Goal: Information Seeking & Learning: Learn about a topic

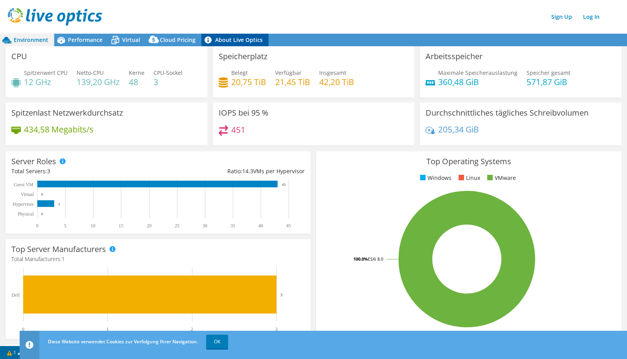
click at [239, 37] on link "About Live Optics" at bounding box center [234, 40] width 67 height 13
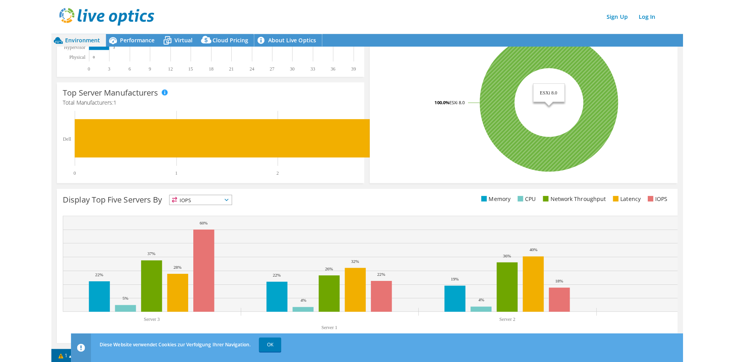
scroll to position [155, 0]
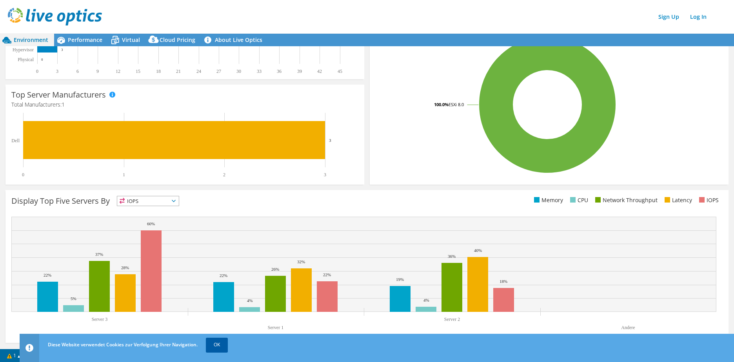
click at [217, 350] on link "OK" at bounding box center [217, 345] width 22 height 14
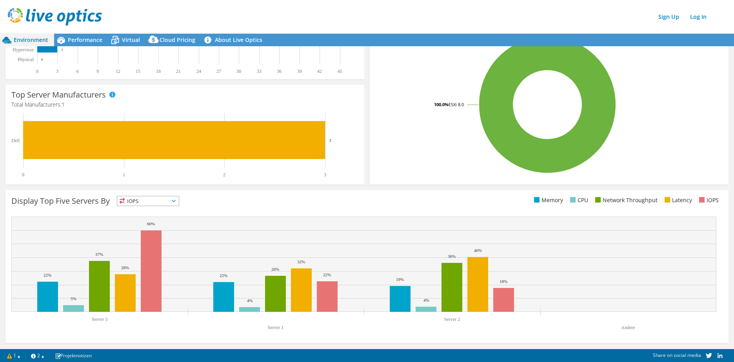
scroll to position [0, 0]
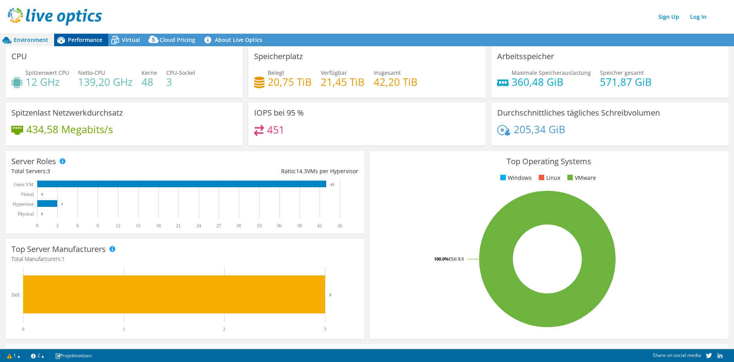
click at [78, 40] on span "Performance" at bounding box center [85, 39] width 35 height 7
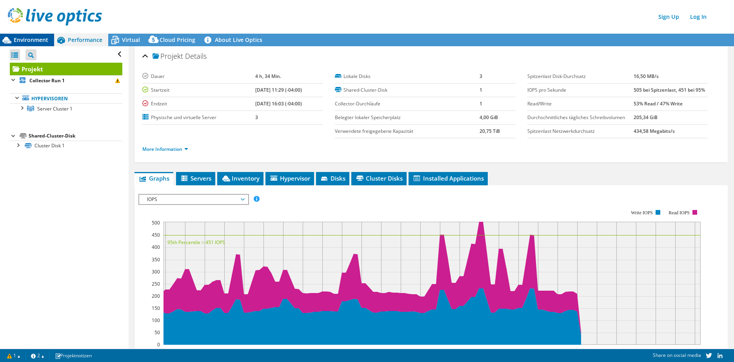
click at [24, 40] on span "Environment" at bounding box center [31, 39] width 35 height 7
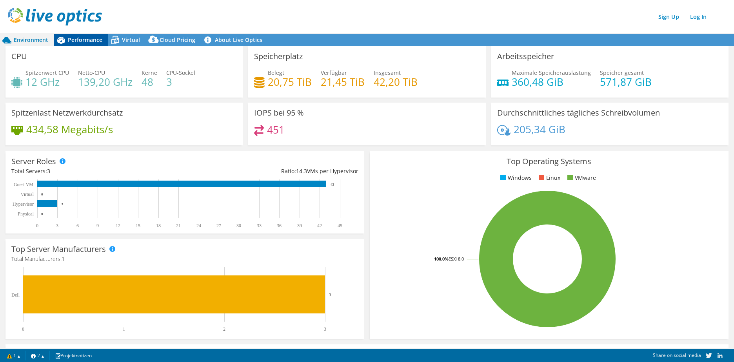
click at [84, 39] on span "Performance" at bounding box center [85, 39] width 35 height 7
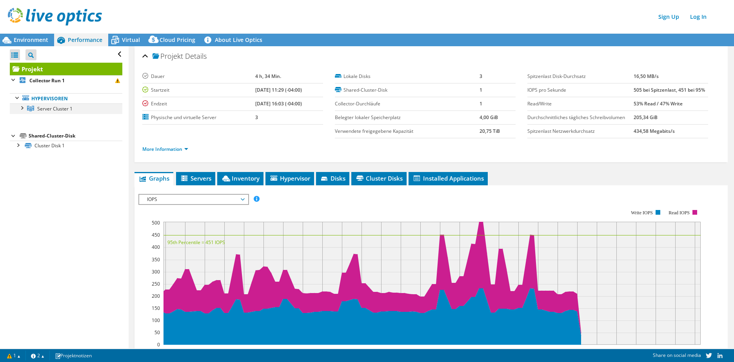
click at [18, 109] on div at bounding box center [22, 108] width 8 height 8
click at [48, 109] on span "Server Cluster 1" at bounding box center [54, 109] width 35 height 7
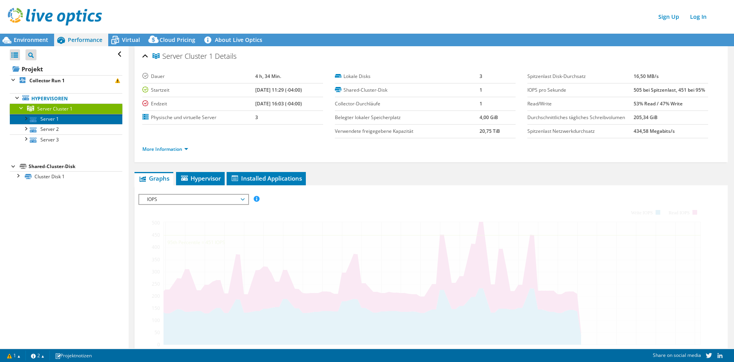
click at [50, 117] on link "Server 1" at bounding box center [66, 119] width 113 height 10
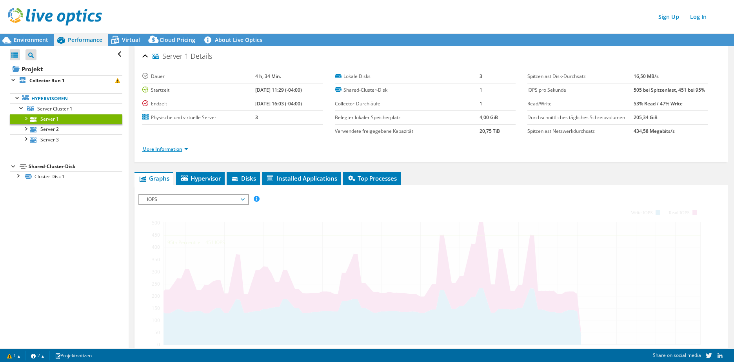
click at [164, 152] on link "More Information" at bounding box center [165, 149] width 46 height 7
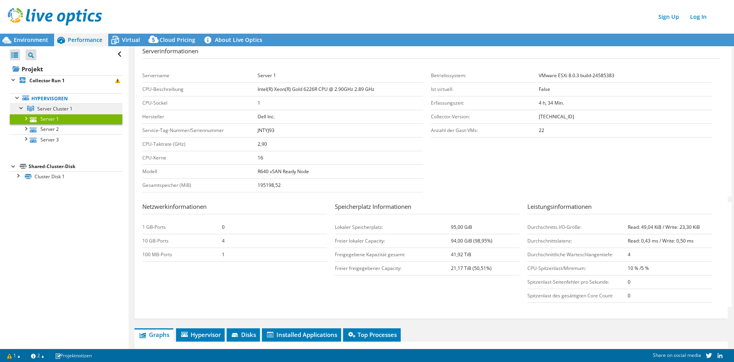
scroll to position [78, 0]
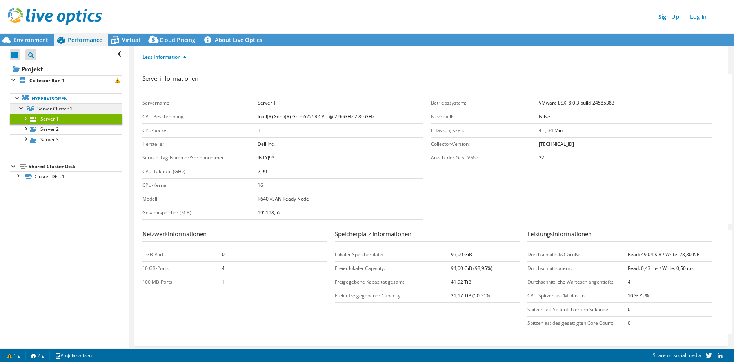
click at [60, 109] on span "Server Cluster 1" at bounding box center [54, 109] width 35 height 7
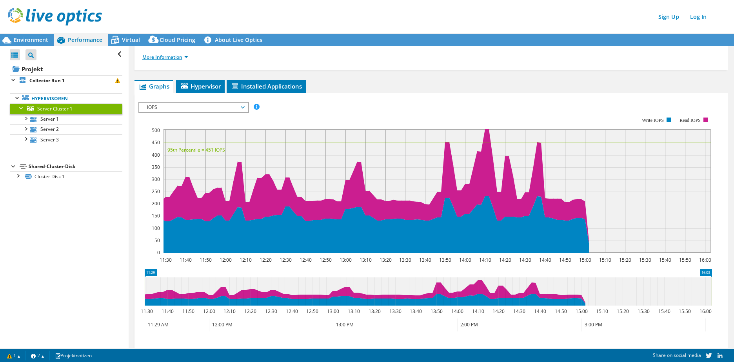
click at [157, 56] on link "More Information" at bounding box center [165, 57] width 46 height 7
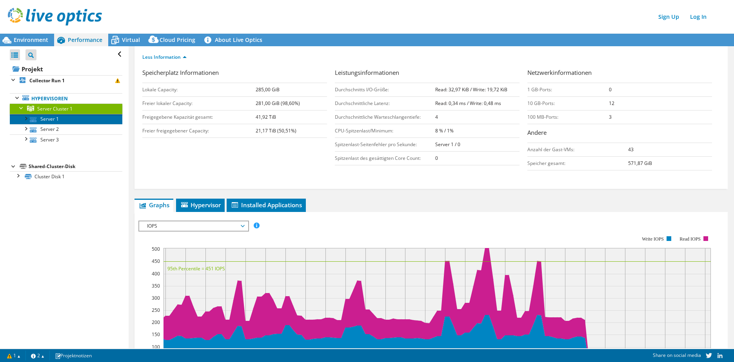
click at [47, 118] on link "Server 1" at bounding box center [66, 119] width 113 height 10
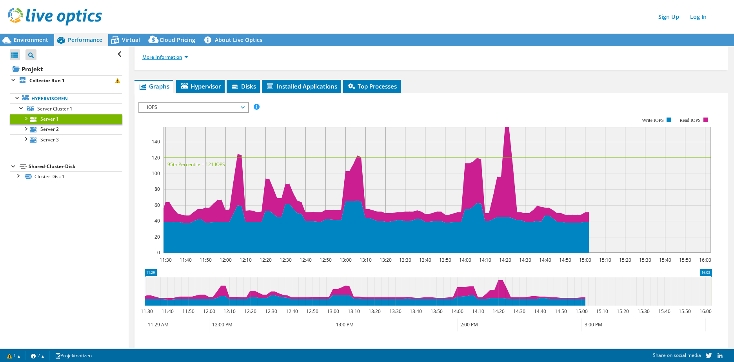
click at [148, 56] on link "More Information" at bounding box center [165, 57] width 46 height 7
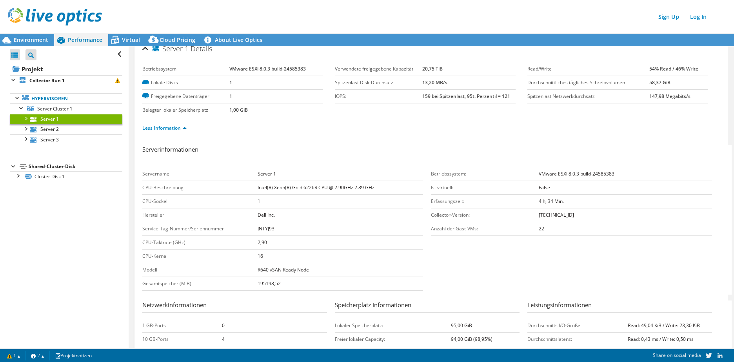
scroll to position [0, 0]
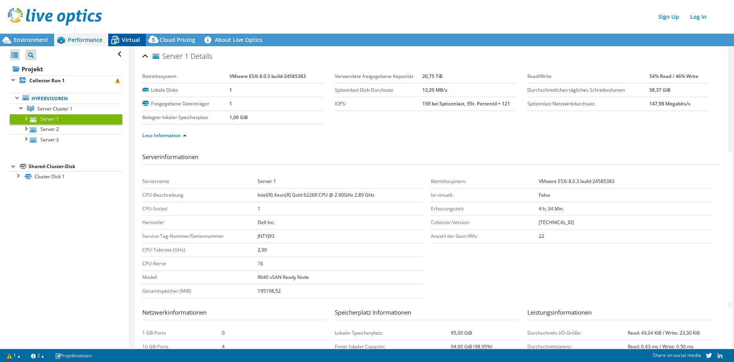
click at [129, 35] on div "Virtual" at bounding box center [127, 40] width 38 height 13
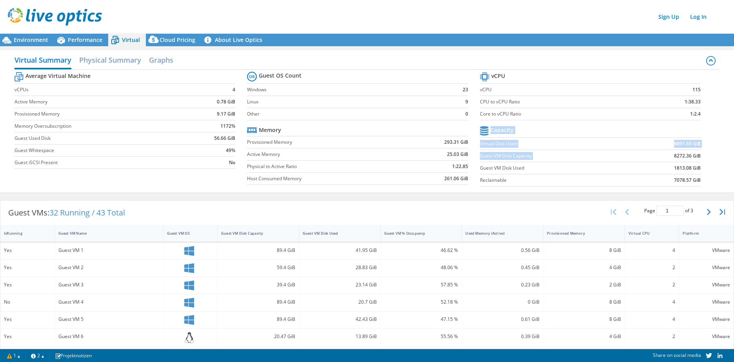
drag, startPoint x: 668, startPoint y: 156, endPoint x: 696, endPoint y: 157, distance: 28.7
click at [696, 157] on section "vCPU vCPU 115 CPU to vCPU Ratio 1:38.33 Core to vCPU Ratio 1:2.4 Capacity Virtu…" at bounding box center [596, 130] width 233 height 120
drag, startPoint x: 696, startPoint y: 157, endPoint x: 677, endPoint y: 154, distance: 19.4
click at [677, 154] on b "8272.36 GiB" at bounding box center [687, 156] width 27 height 8
drag, startPoint x: 667, startPoint y: 154, endPoint x: 694, endPoint y: 156, distance: 27.5
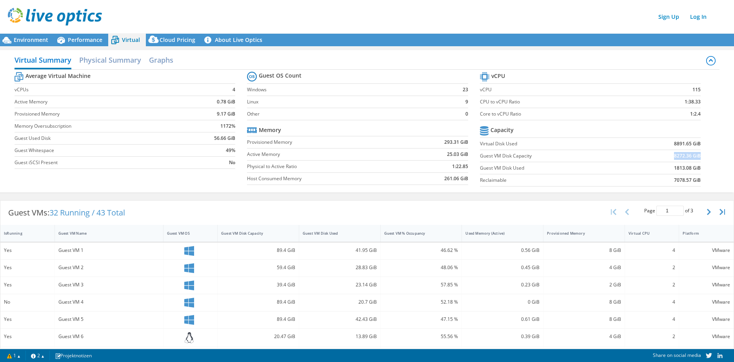
click at [694, 156] on td "8272.36 GiB" at bounding box center [664, 156] width 71 height 12
click at [484, 157] on label "Guest VM Disk Capacity" at bounding box center [554, 156] width 149 height 8
drag, startPoint x: 670, startPoint y: 168, endPoint x: 696, endPoint y: 166, distance: 26.0
click at [696, 166] on section "vCPU vCPU 115 CPU to vCPU Ratio 1:38.33 Core to vCPU Ratio 1:2.4 Capacity Virtu…" at bounding box center [596, 130] width 233 height 120
drag, startPoint x: 696, startPoint y: 166, endPoint x: 673, endPoint y: 157, distance: 24.1
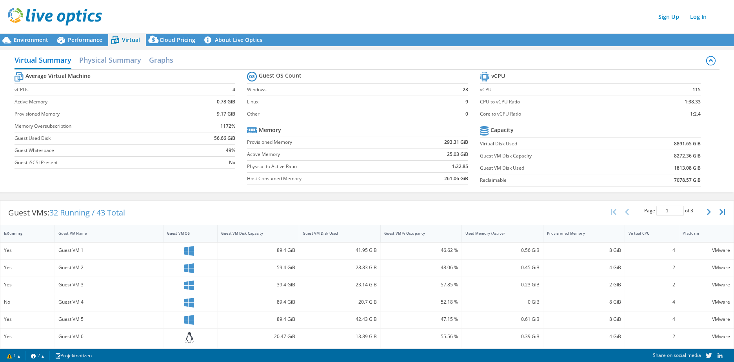
click at [674, 157] on b "8272.36 GiB" at bounding box center [687, 156] width 27 height 8
click at [634, 169] on td "1813.08 GiB" at bounding box center [664, 168] width 71 height 12
click at [70, 40] on span "Performance" at bounding box center [85, 39] width 35 height 7
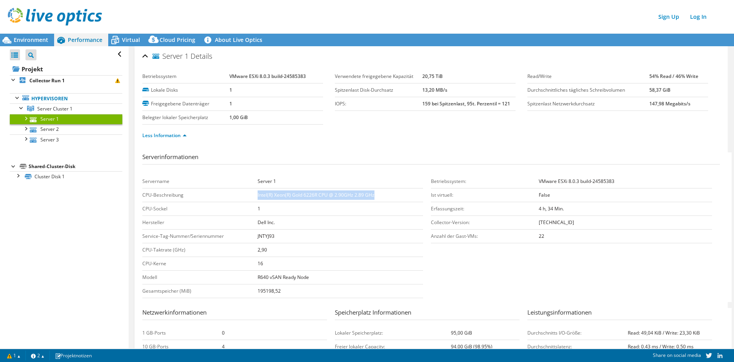
drag, startPoint x: 256, startPoint y: 195, endPoint x: 403, endPoint y: 195, distance: 146.7
click at [403, 195] on td "Intel(R) Xeon(R) Gold 6226R CPU @ 2.90GHz 2.89 GHz" at bounding box center [341, 196] width 166 height 14
click at [281, 200] on td "Intel(R) Xeon(R) Gold 6226R CPU @ 2.90GHz 2.89 GHz" at bounding box center [341, 196] width 166 height 14
click at [13, 78] on div at bounding box center [14, 79] width 8 height 8
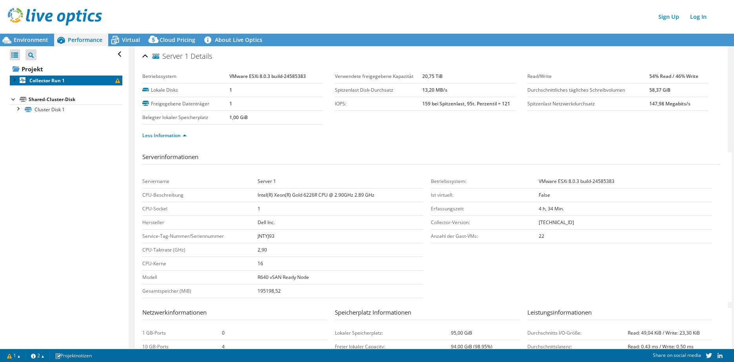
click at [49, 79] on b "Collector Run 1" at bounding box center [46, 80] width 35 height 7
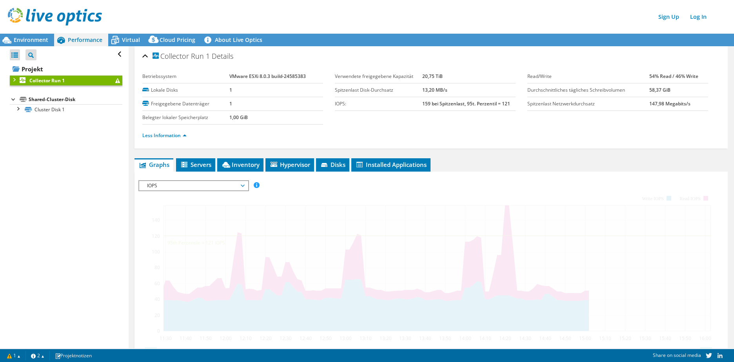
click at [13, 79] on div at bounding box center [14, 79] width 8 height 8
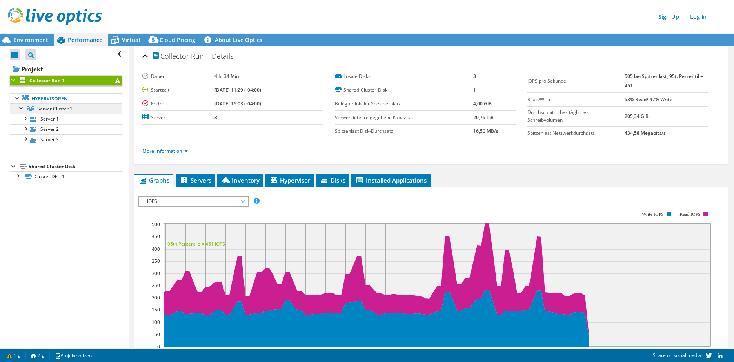
click at [53, 110] on span "Server Cluster 1" at bounding box center [54, 109] width 35 height 7
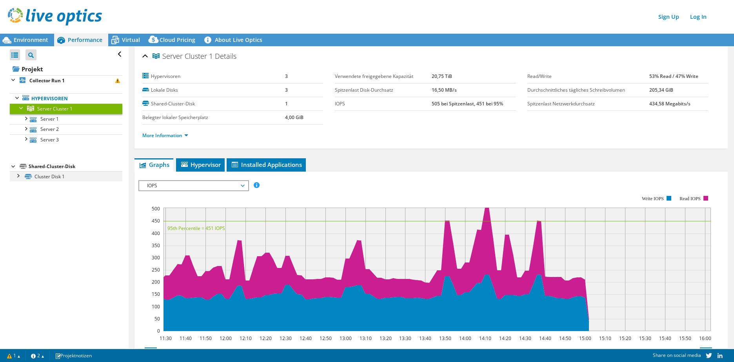
click at [19, 173] on div at bounding box center [18, 175] width 8 height 8
click at [137, 40] on span "Virtual" at bounding box center [131, 39] width 18 height 7
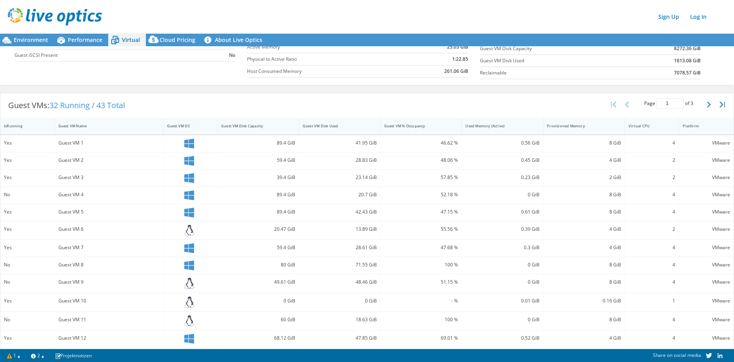
scroll to position [166, 0]
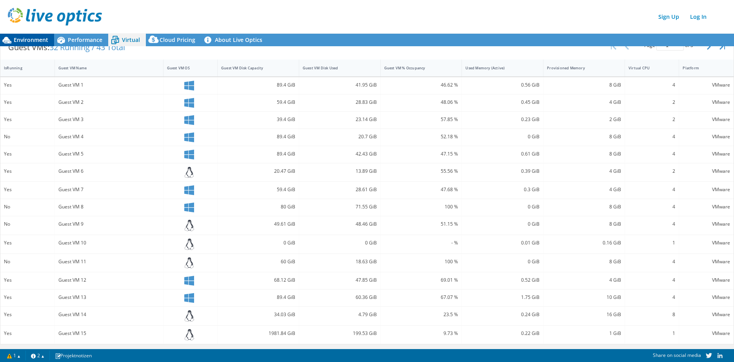
click at [25, 41] on span "Environment" at bounding box center [31, 39] width 35 height 7
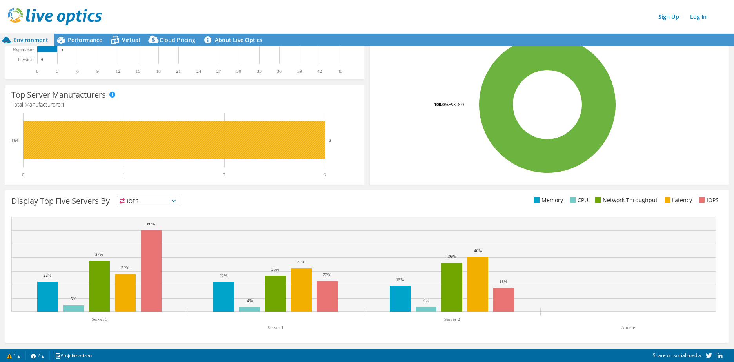
scroll to position [0, 0]
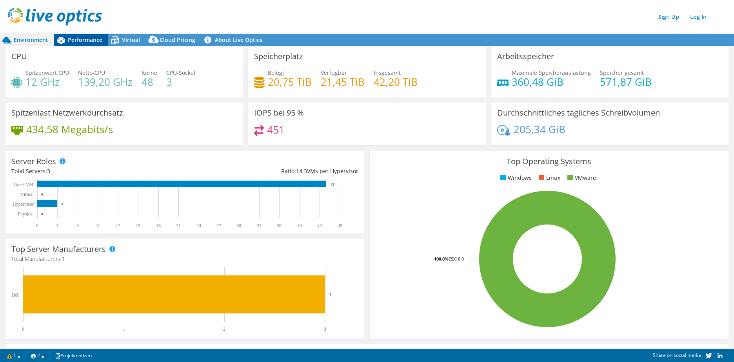
click at [82, 42] on span "Performance" at bounding box center [85, 39] width 35 height 7
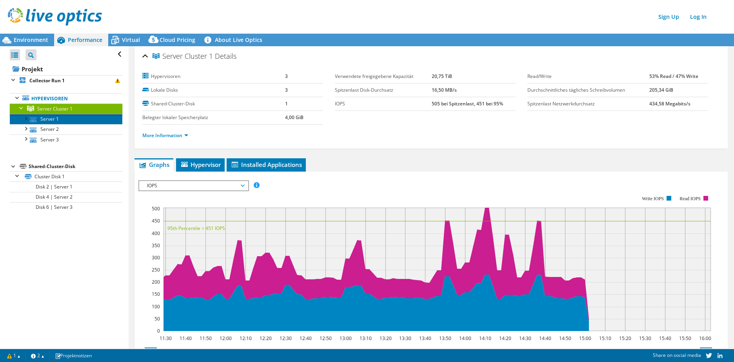
click at [43, 119] on link "Server 1" at bounding box center [66, 119] width 113 height 10
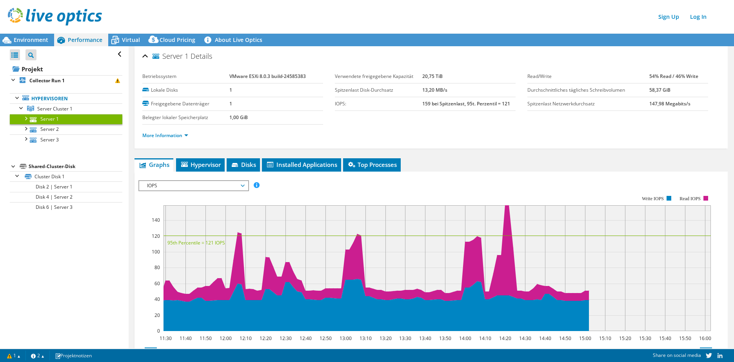
click at [185, 186] on span "IOPS" at bounding box center [193, 185] width 101 height 9
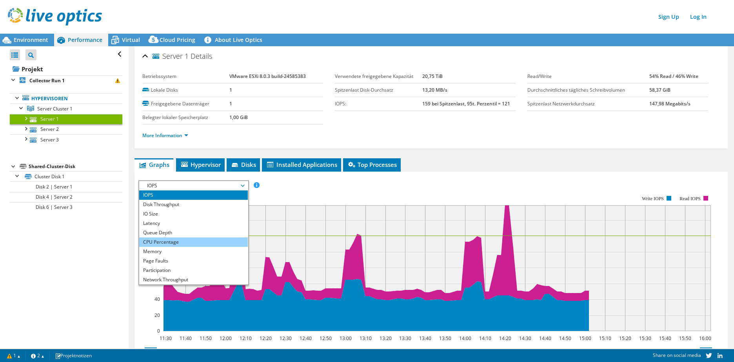
click at [158, 241] on li "CPU Percentage" at bounding box center [193, 242] width 109 height 9
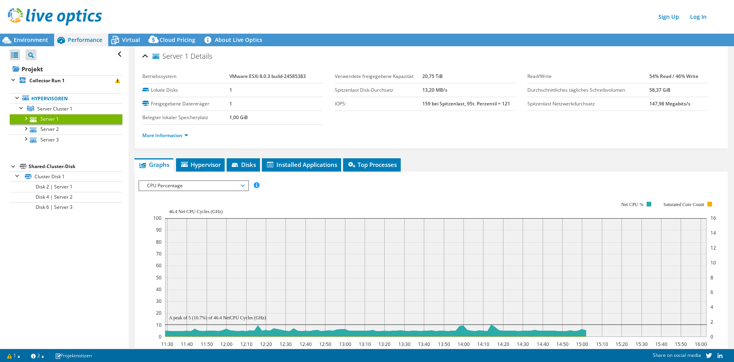
scroll to position [39, 0]
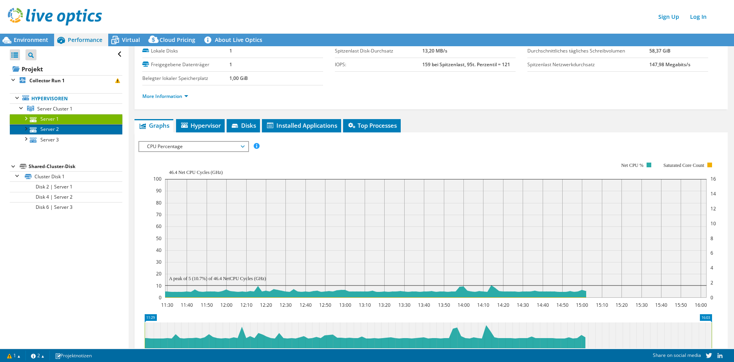
click at [47, 131] on link "Server 2" at bounding box center [66, 129] width 113 height 10
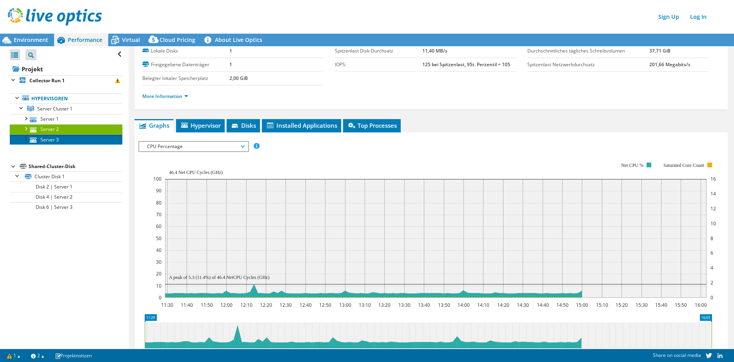
click at [36, 141] on icon at bounding box center [33, 140] width 7 height 5
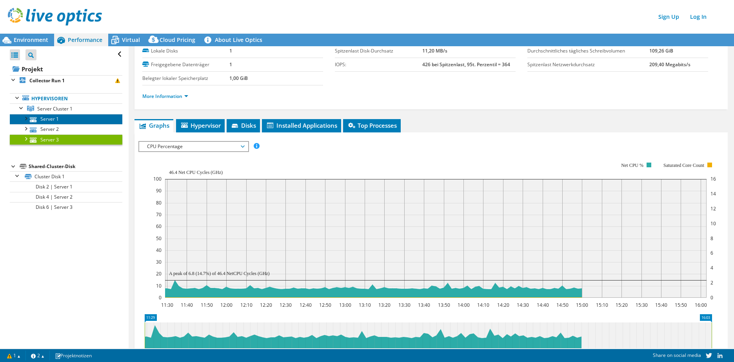
click at [44, 118] on link "Server 1" at bounding box center [66, 119] width 113 height 10
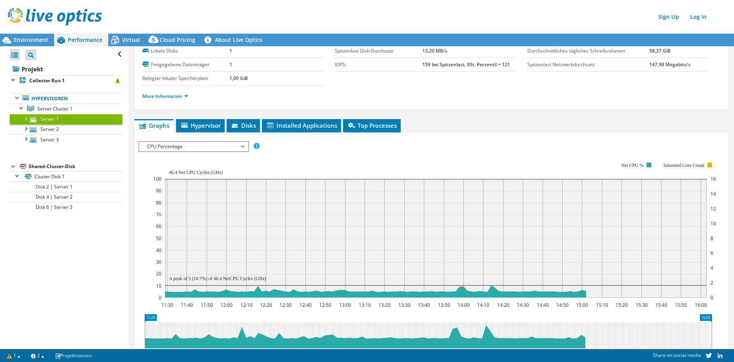
scroll to position [0, 0]
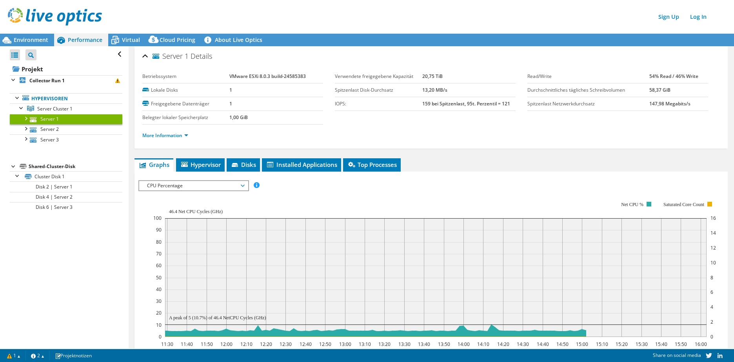
click at [699, 117] on section "Betriebssystem VMware ESXi 8.0.3 build-24585383 Lokale Disks 1 Freigegebene Dat…" at bounding box center [431, 108] width 578 height 77
click at [187, 135] on link "More Information" at bounding box center [165, 135] width 46 height 7
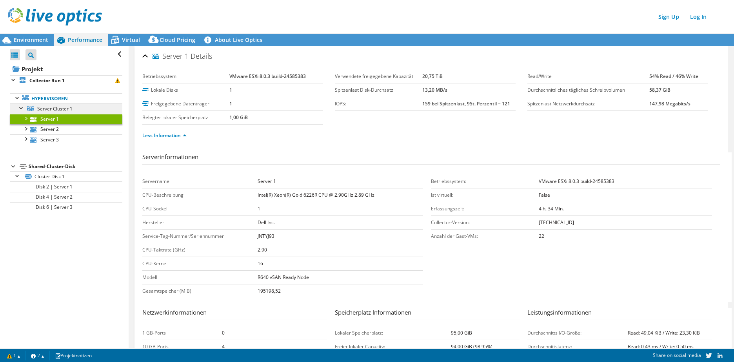
click at [49, 108] on span "Server Cluster 1" at bounding box center [54, 109] width 35 height 7
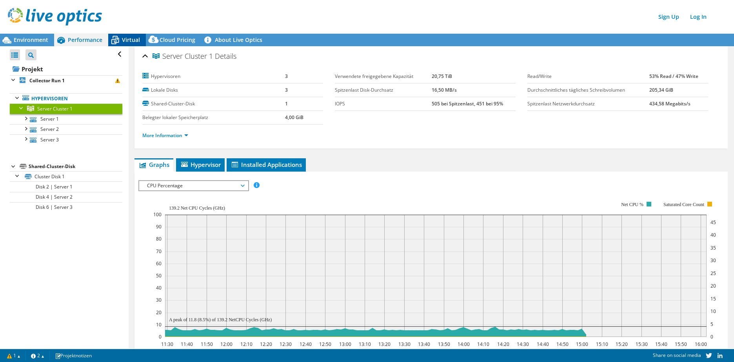
click at [118, 38] on icon at bounding box center [115, 40] width 14 height 14
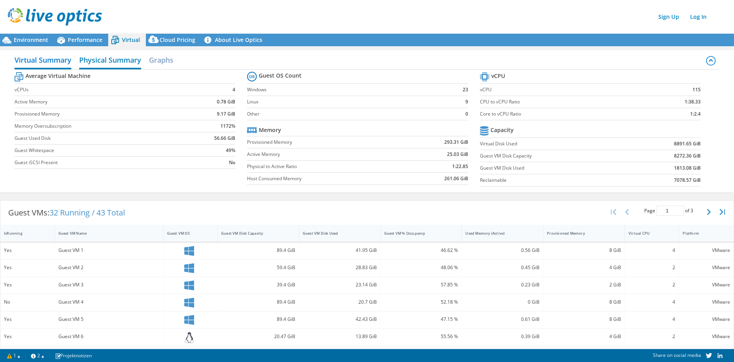
click at [107, 59] on h2 "Physical Summary" at bounding box center [110, 60] width 62 height 17
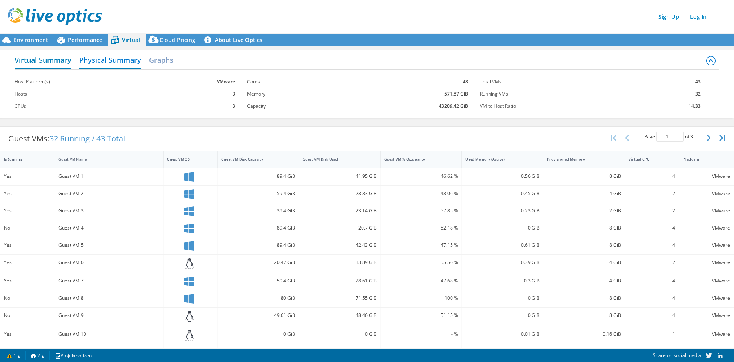
click at [48, 56] on h2 "Virtual Summary" at bounding box center [43, 60] width 57 height 17
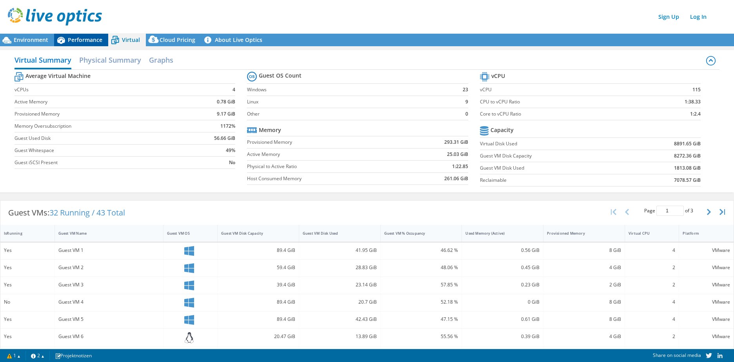
click at [69, 40] on span "Performance" at bounding box center [85, 39] width 35 height 7
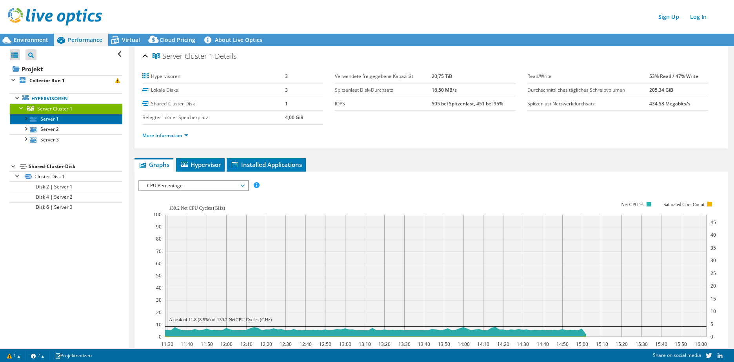
click at [42, 121] on link "Server 1" at bounding box center [66, 119] width 113 height 10
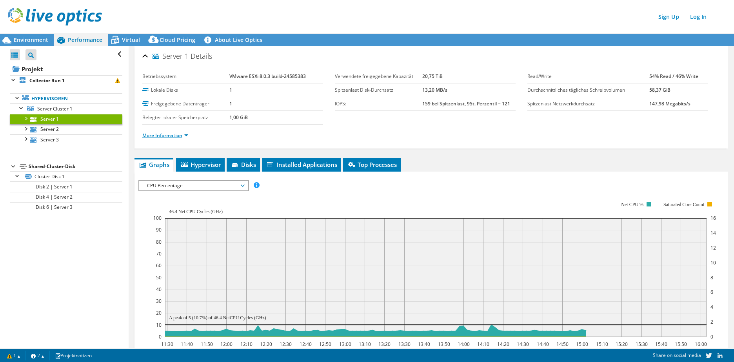
click at [186, 133] on link "More Information" at bounding box center [165, 135] width 46 height 7
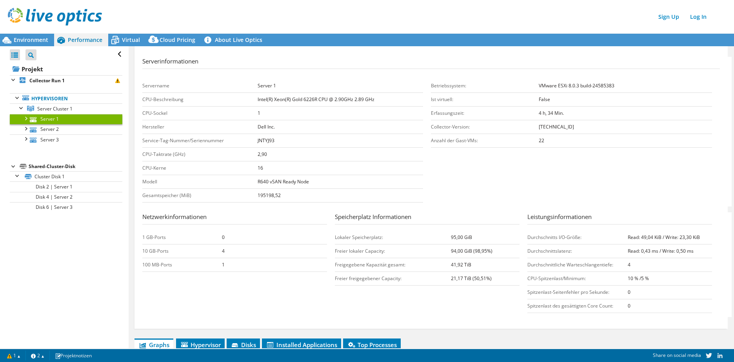
scroll to position [118, 0]
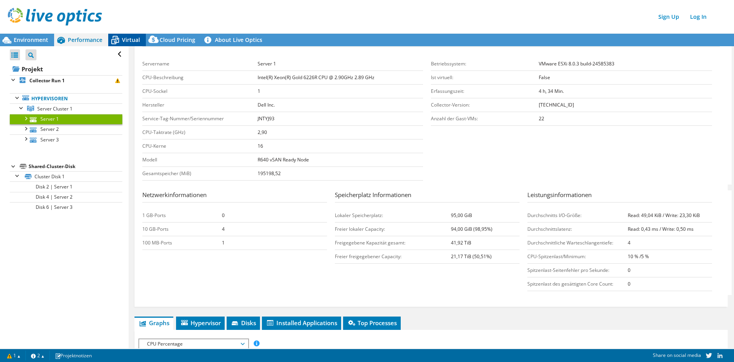
click at [128, 42] on span "Virtual" at bounding box center [131, 39] width 18 height 7
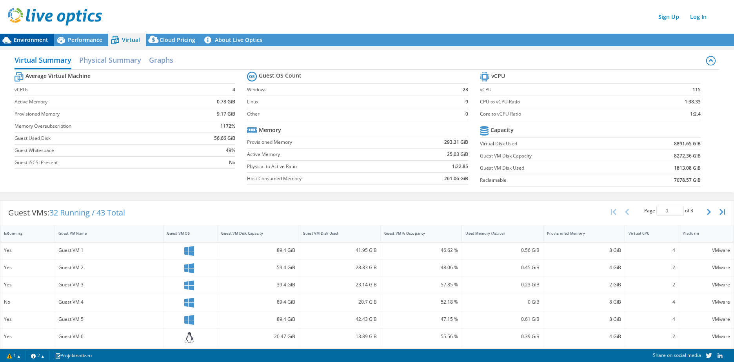
click at [36, 34] on div "Environment" at bounding box center [27, 40] width 54 height 13
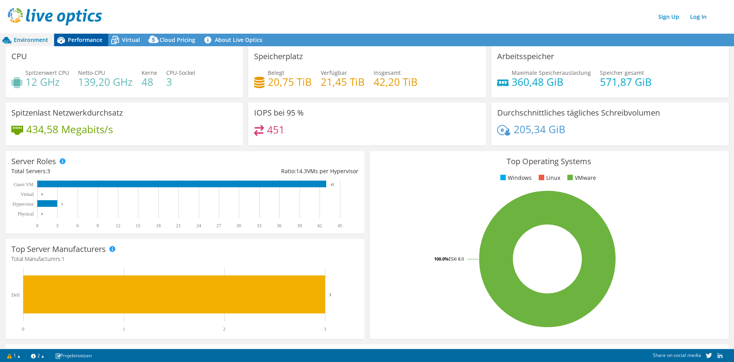
click at [95, 42] on span "Performance" at bounding box center [85, 39] width 35 height 7
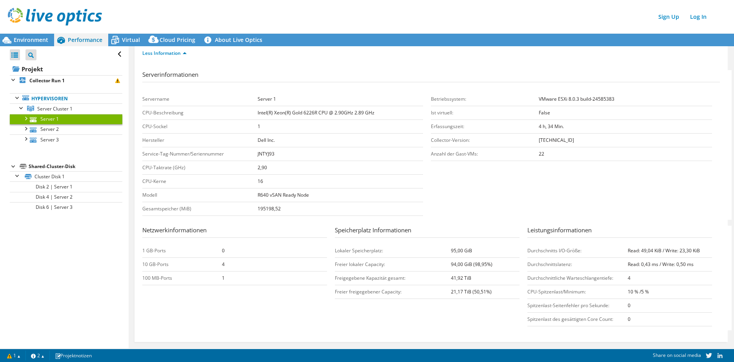
scroll to position [78, 0]
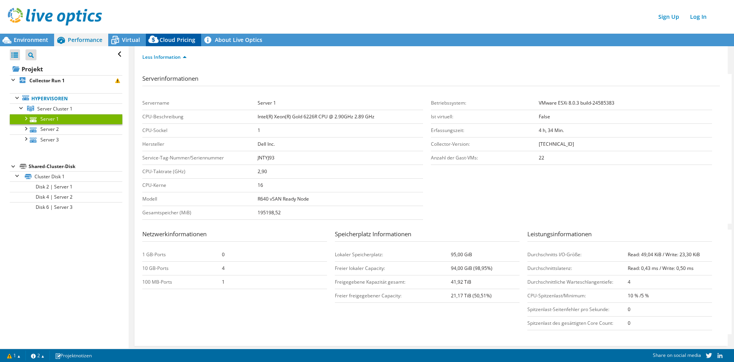
click at [176, 41] on span "Cloud Pricing" at bounding box center [178, 39] width 36 height 7
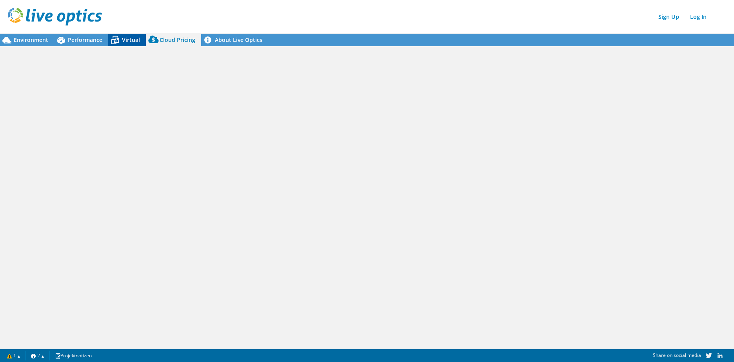
click at [130, 40] on span "Virtual" at bounding box center [131, 39] width 18 height 7
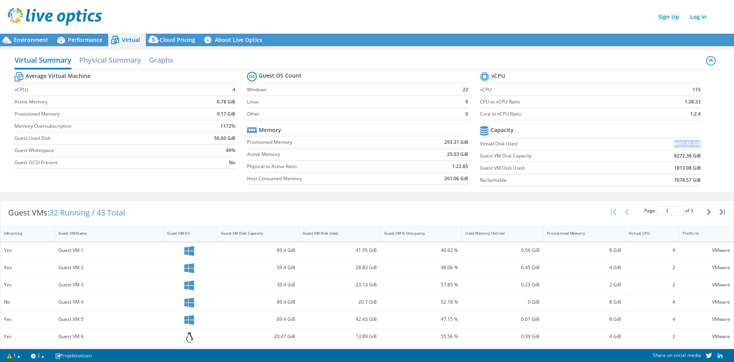
drag, startPoint x: 668, startPoint y: 144, endPoint x: 694, endPoint y: 145, distance: 26.7
click at [694, 145] on td "8891.65 GiB" at bounding box center [664, 144] width 71 height 12
drag, startPoint x: 694, startPoint y: 145, endPoint x: 636, endPoint y: 151, distance: 58.3
click at [636, 151] on td "8272.36 GiB" at bounding box center [664, 156] width 71 height 12
click at [28, 37] on span "Environment" at bounding box center [31, 39] width 35 height 7
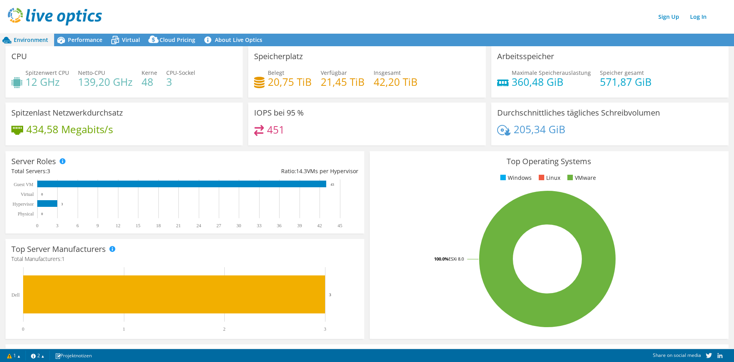
click at [381, 61] on div "Speicherplatz Belegt 20,75 TiB Verfügbar 21,45 TiB Insgesamt 42,20 TiB" at bounding box center [366, 71] width 237 height 51
click at [114, 40] on icon at bounding box center [115, 40] width 14 height 14
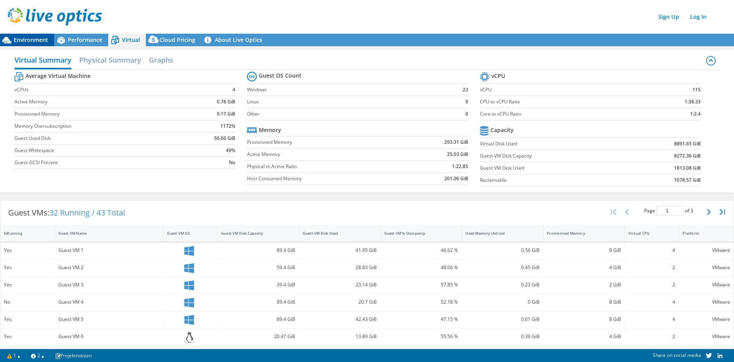
click at [41, 42] on span "Environment" at bounding box center [31, 39] width 35 height 7
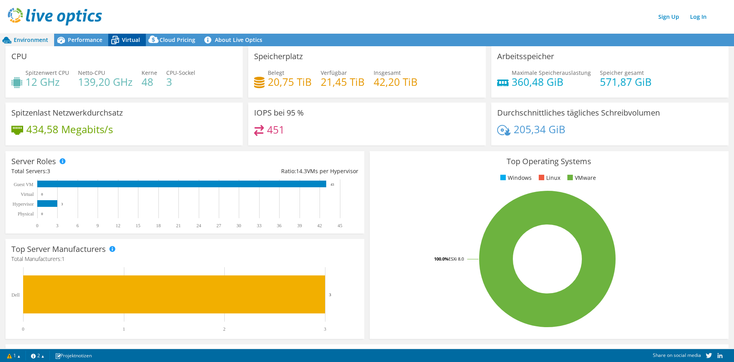
click at [128, 42] on span "Virtual" at bounding box center [131, 39] width 18 height 7
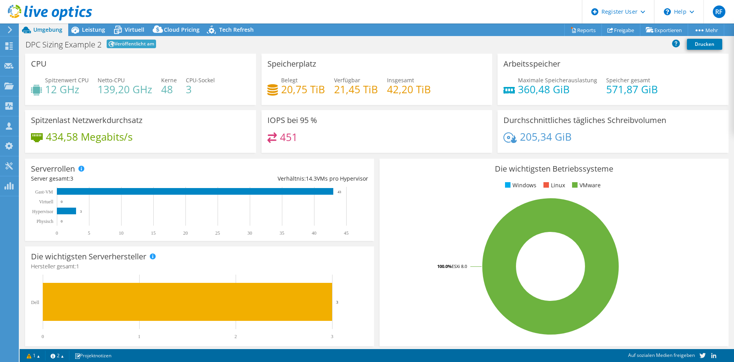
select select "EUFrankfurt"
select select "EUR"
